Goal: Information Seeking & Learning: Learn about a topic

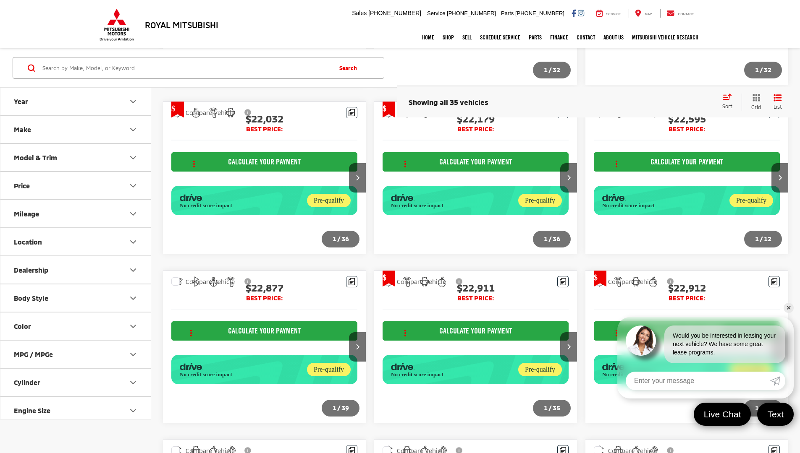
scroll to position [985, 0]
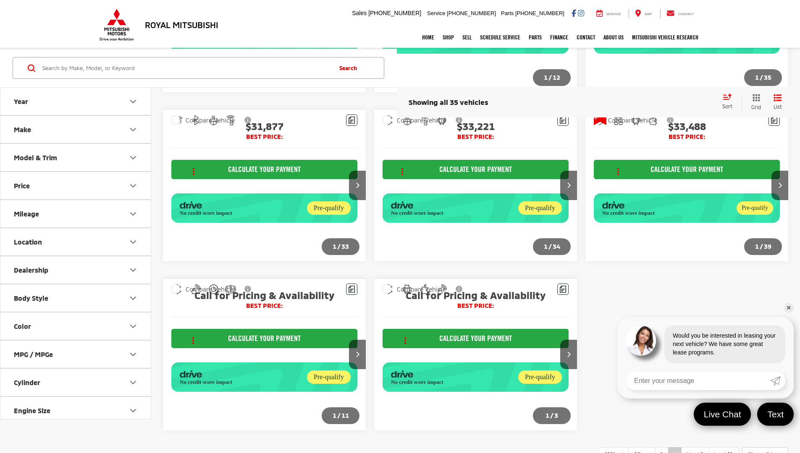
scroll to position [417, 0]
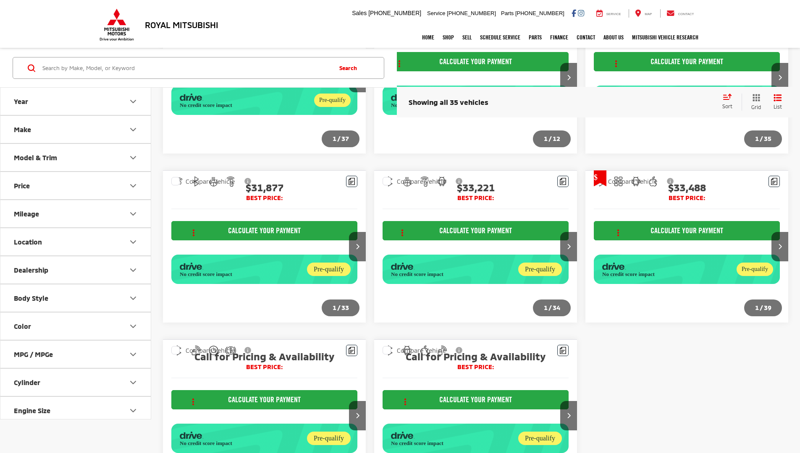
scroll to position [330, 0]
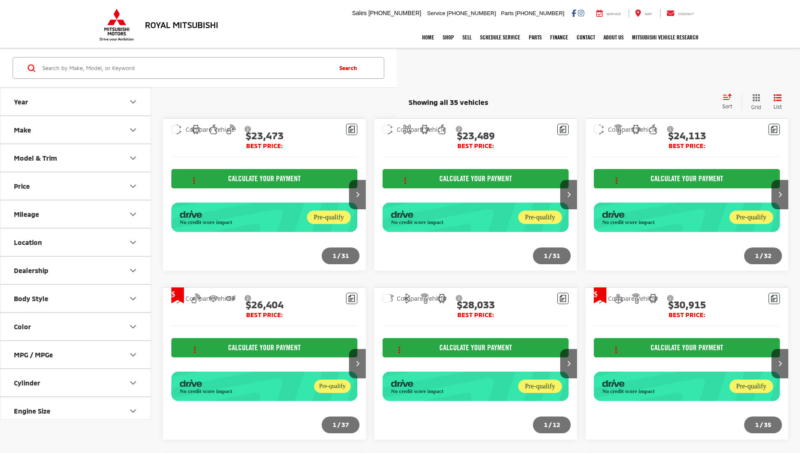
scroll to position [329, 0]
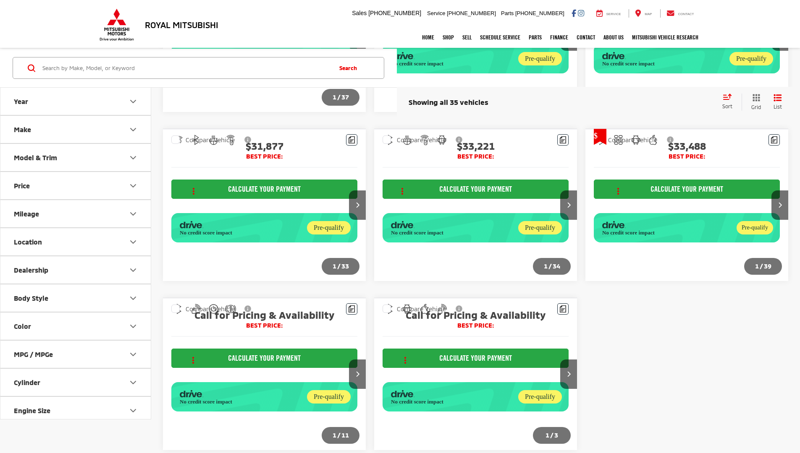
scroll to position [417, 0]
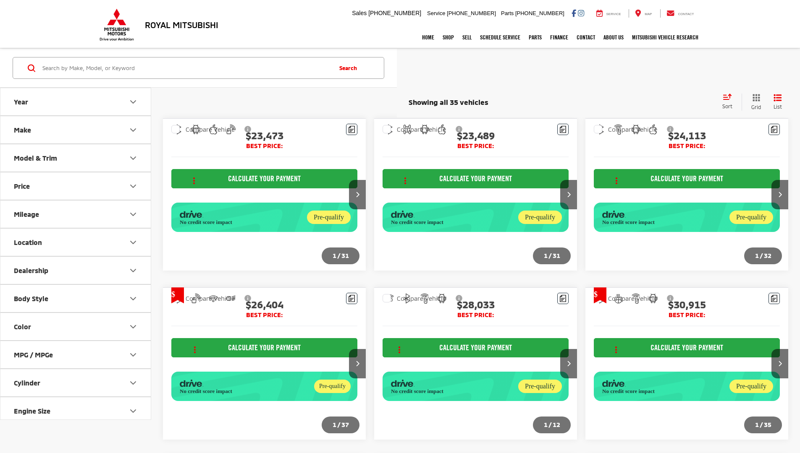
scroll to position [417, 0]
